Goal: Task Accomplishment & Management: Use online tool/utility

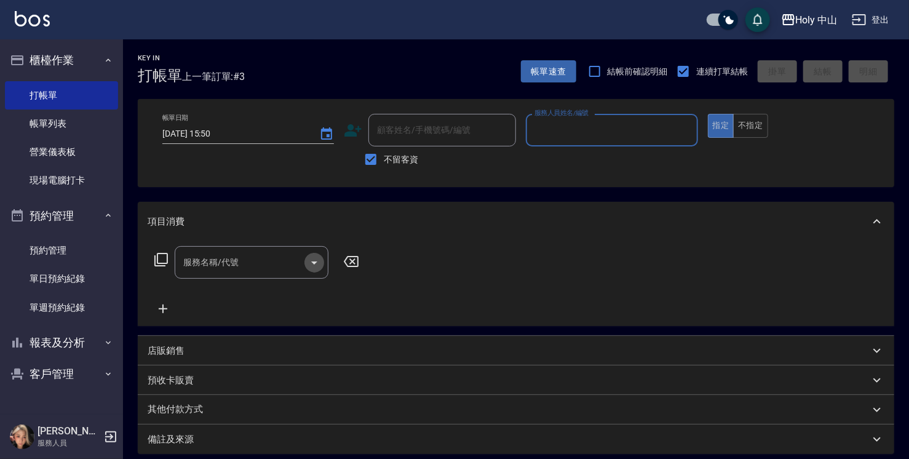
click at [313, 262] on icon "Open" at bounding box center [314, 262] width 15 height 15
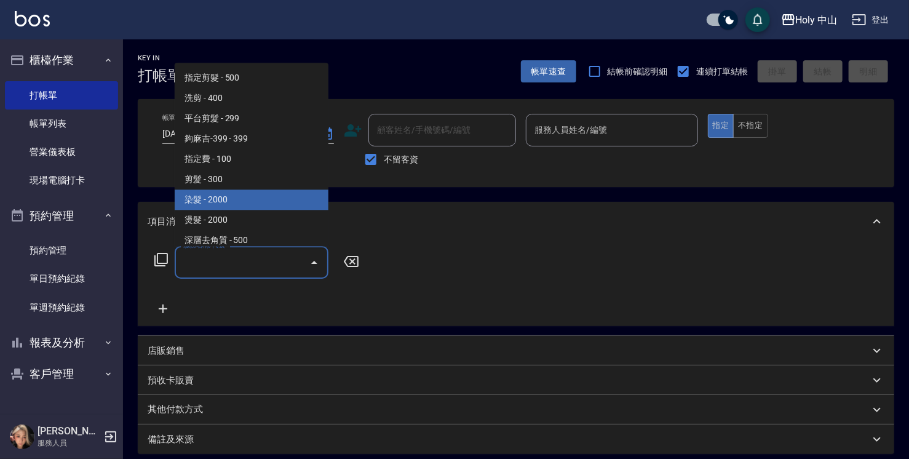
scroll to position [49, 0]
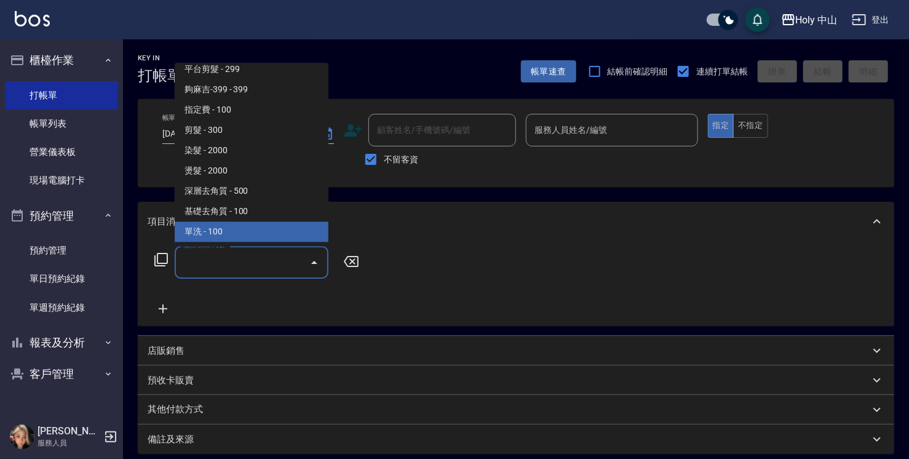
click at [271, 228] on span "單洗 - 100" at bounding box center [252, 231] width 154 height 20
type input "單洗(SP)"
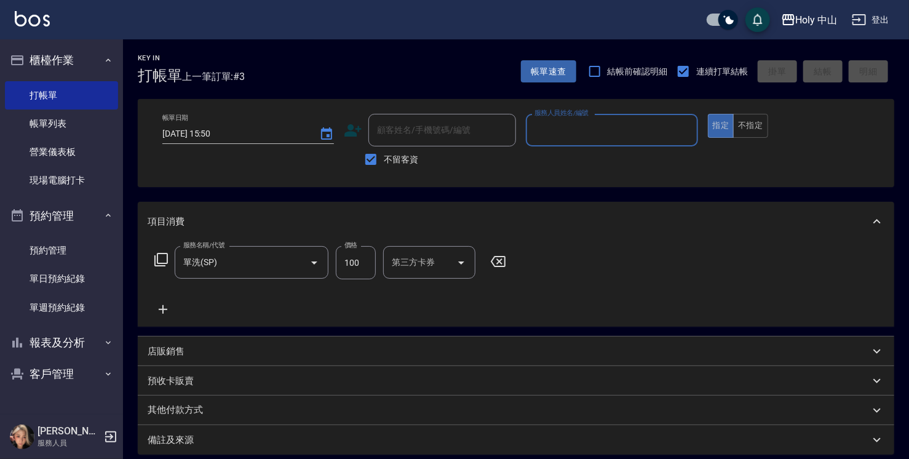
click at [360, 268] on input "100" at bounding box center [356, 262] width 40 height 33
type input "0"
type input "200"
click at [681, 134] on icon "Clear" at bounding box center [685, 130] width 12 height 12
click at [312, 211] on div "項目消費" at bounding box center [516, 221] width 757 height 39
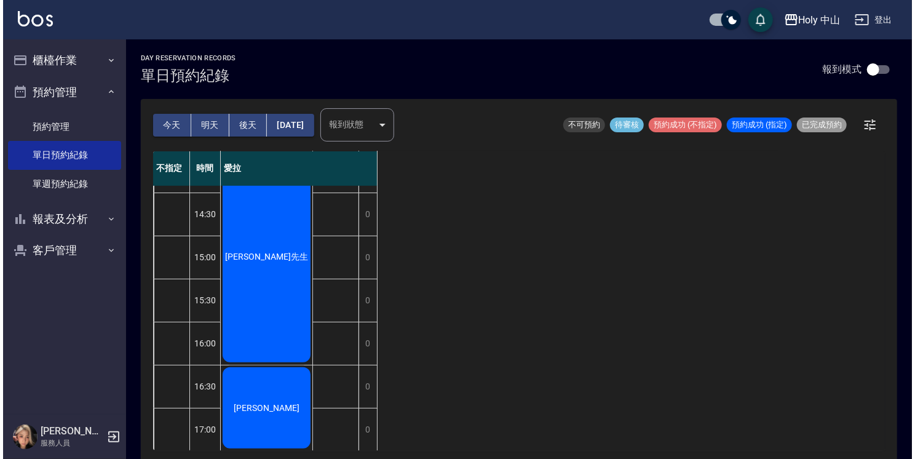
scroll to position [65, 0]
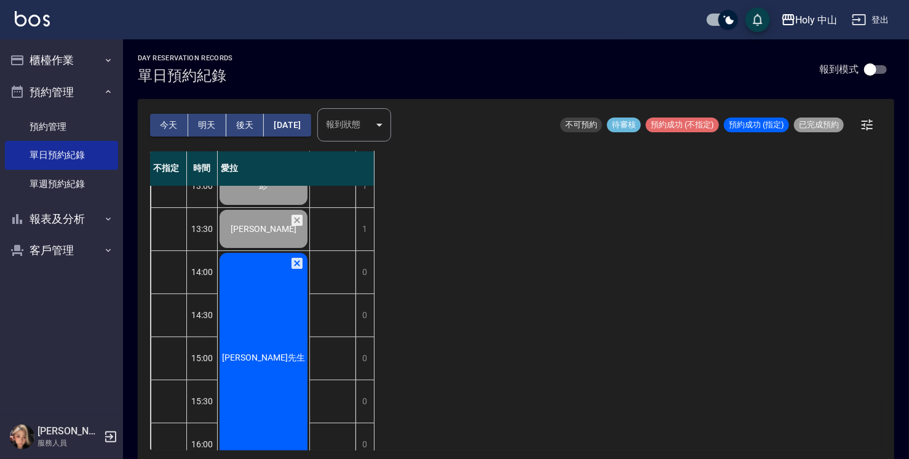
click at [267, 349] on div "[PERSON_NAME]先生" at bounding box center [264, 358] width 92 height 214
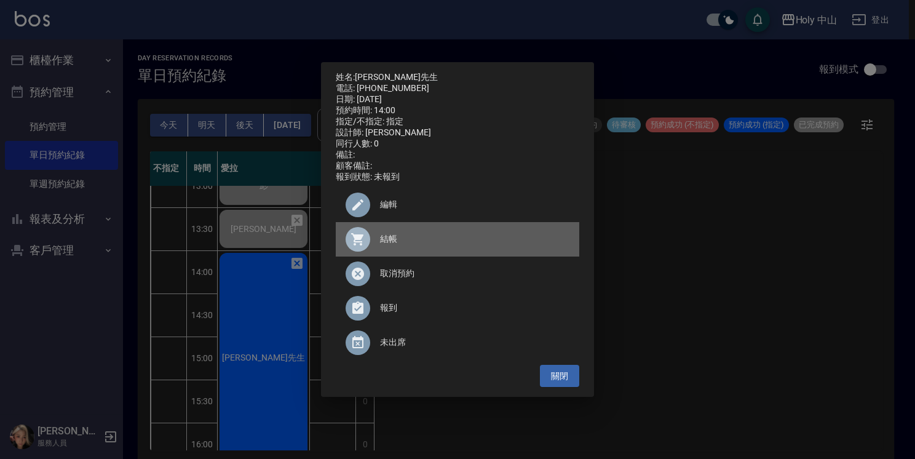
click at [389, 242] on span "結帳" at bounding box center [474, 239] width 189 height 13
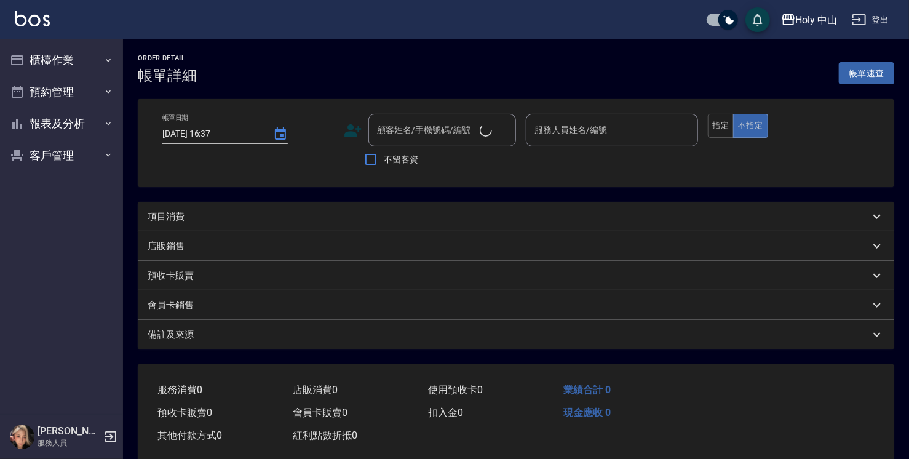
type input "[DATE] 14:00"
type input "愛拉(無代號)"
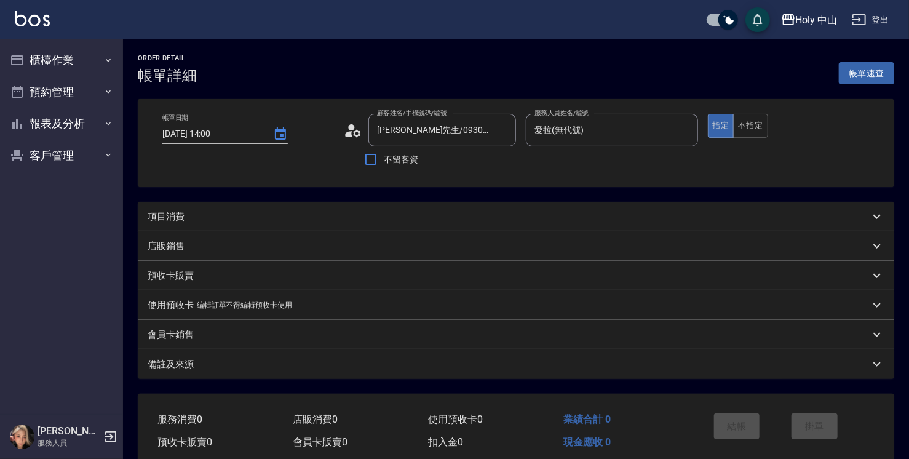
type input "[PERSON_NAME]先生/0930767027/"
click at [271, 220] on div "項目消費" at bounding box center [509, 216] width 722 height 13
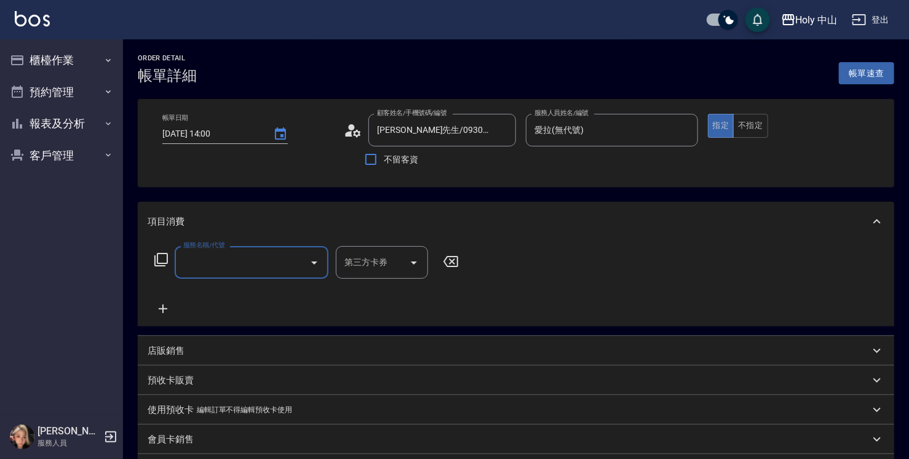
click at [250, 272] on input "服務名稱/代號" at bounding box center [242, 263] width 124 height 22
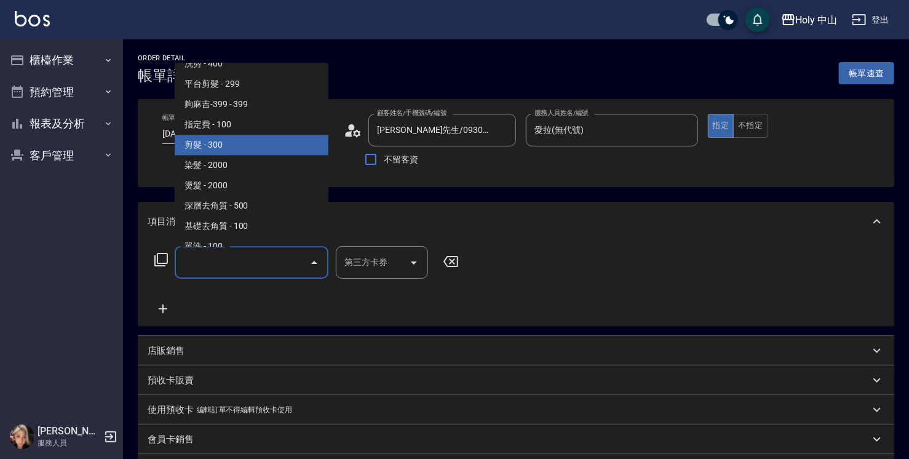
scroll to position [49, 0]
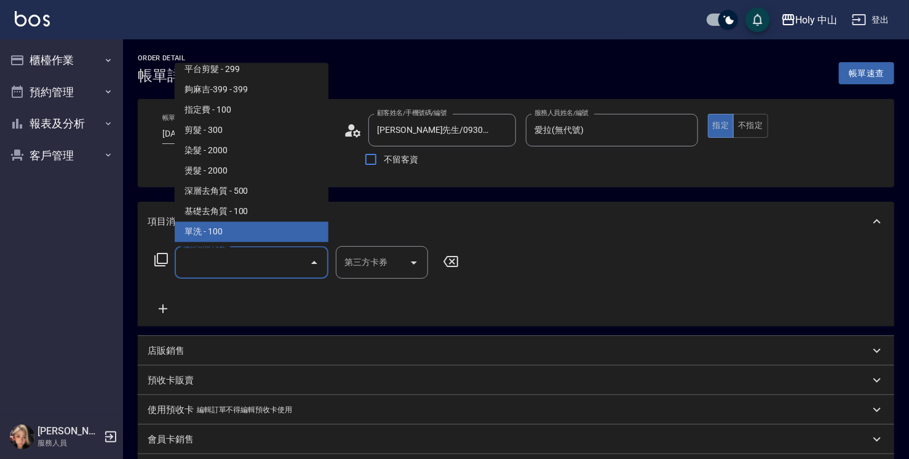
click at [231, 226] on span "單洗 - 100" at bounding box center [252, 231] width 154 height 20
type input "單洗(SP)"
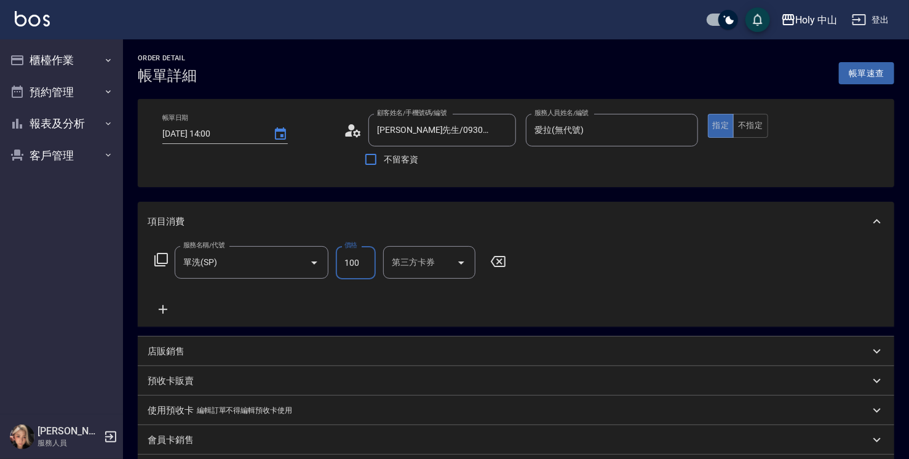
click at [352, 263] on input "100" at bounding box center [356, 262] width 40 height 33
type input "200"
click at [593, 271] on div "服務名稱/代號 單洗(SP) 服務名稱/代號 價格 200 價格 第三方卡券 第三方卡券" at bounding box center [516, 284] width 757 height 86
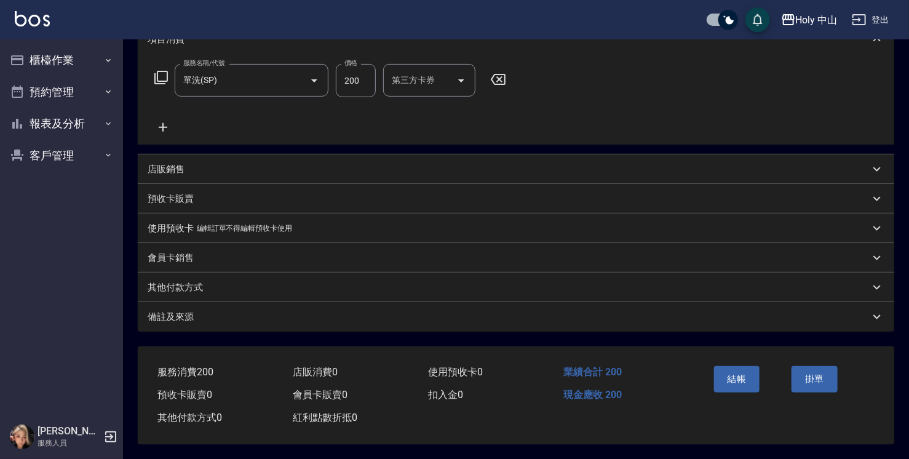
click at [424, 314] on div "備註及來源" at bounding box center [509, 317] width 722 height 13
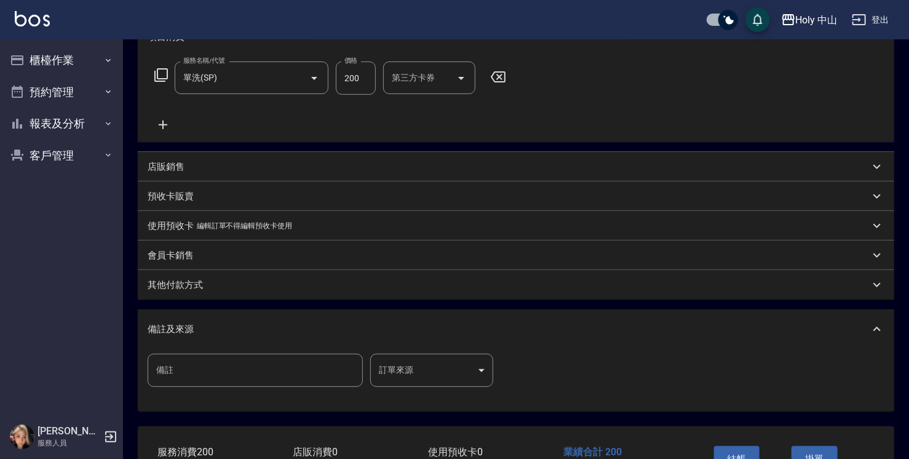
click at [424, 370] on body "Holy 中山 登出 櫃檯作業 打帳單 帳單列表 營業儀表板 現場電腦打卡 預約管理 預約管理 單日預約紀錄 單週預約紀錄 報表及分析 報表目錄 店家日報表 …" at bounding box center [454, 177] width 909 height 724
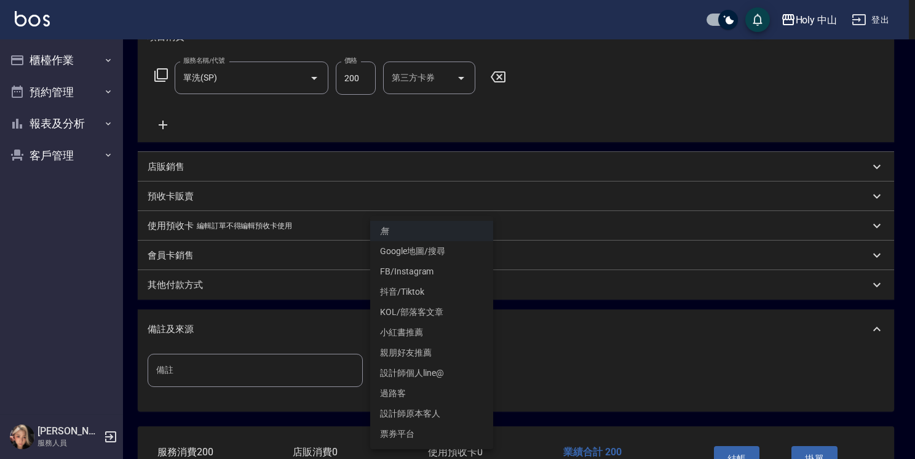
click at [425, 410] on li "設計師原本客人" at bounding box center [431, 414] width 123 height 20
type input "設計師原本客人"
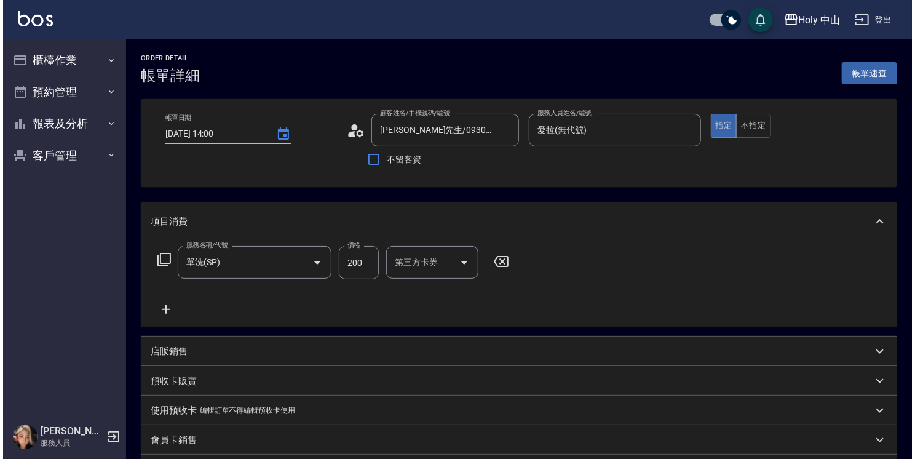
scroll to position [246, 0]
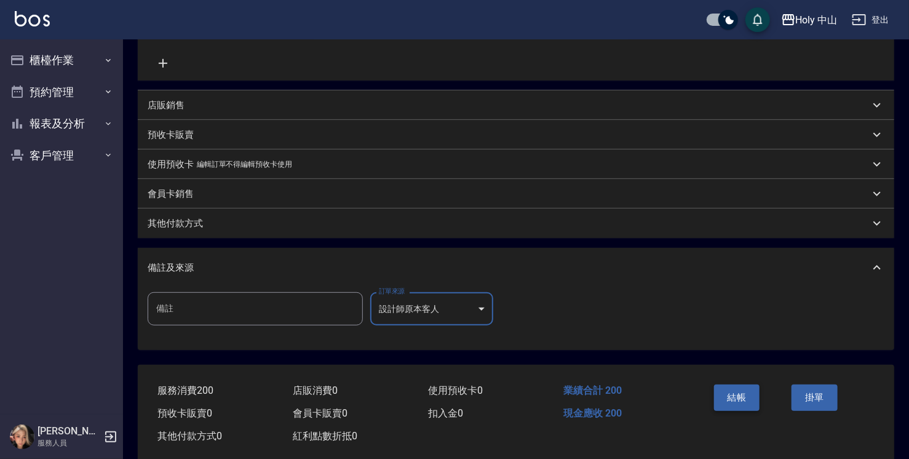
click at [739, 397] on button "結帳" at bounding box center [737, 398] width 46 height 26
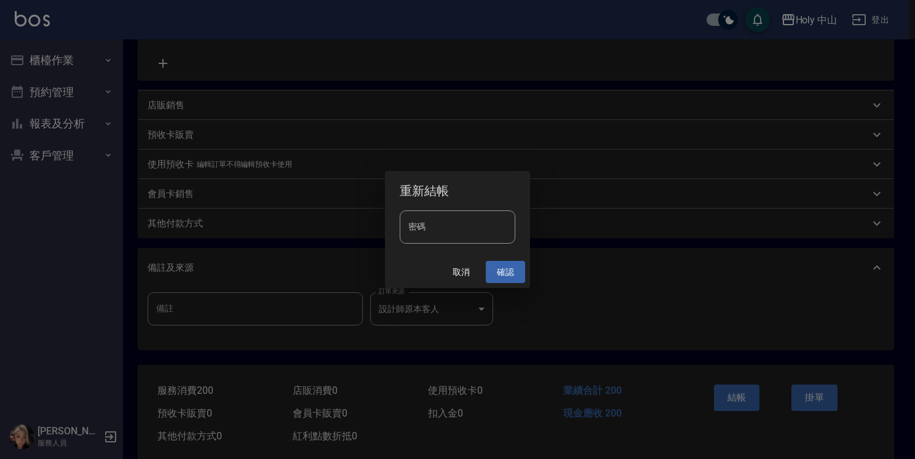
click at [512, 269] on button "確認" at bounding box center [505, 272] width 39 height 23
